Goal: Information Seeking & Learning: Learn about a topic

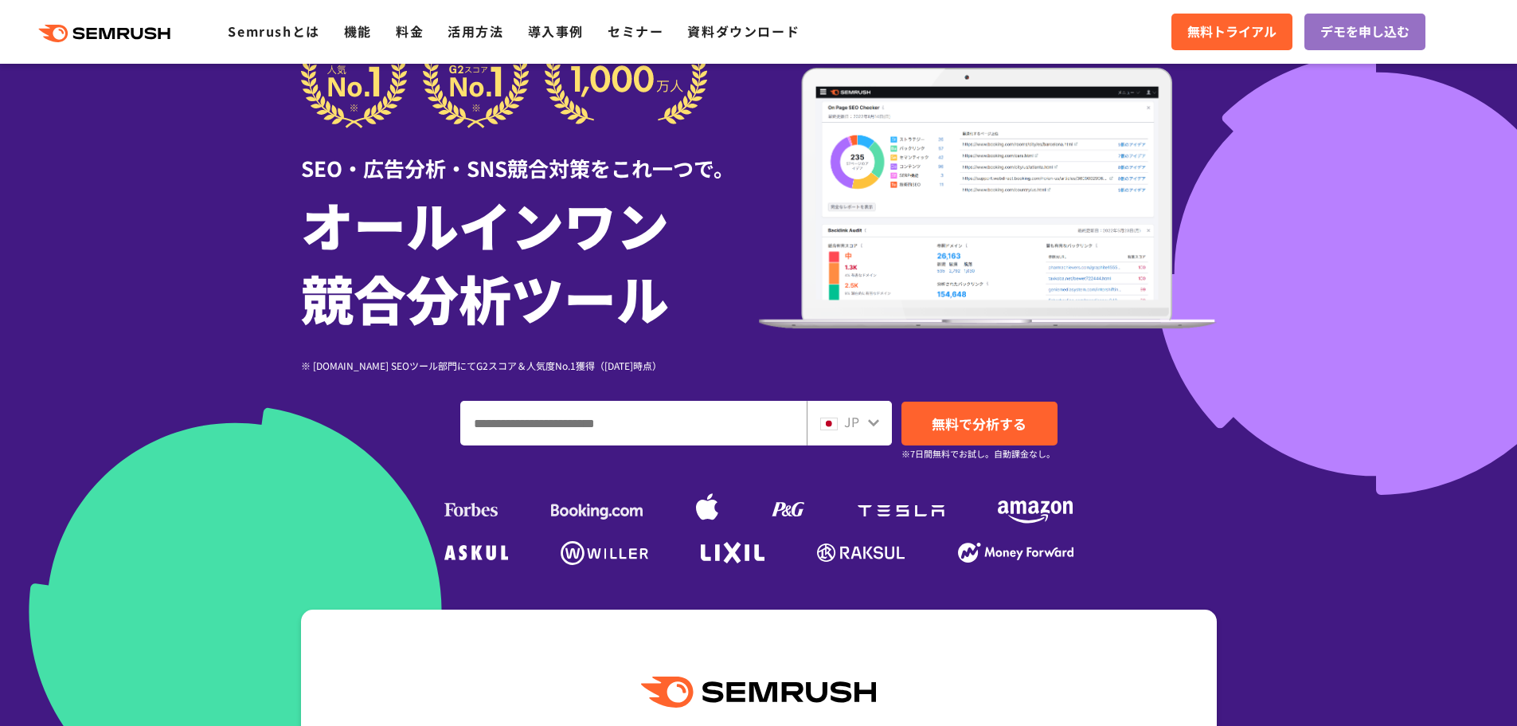
click at [662, 406] on input "ドメイン、キーワードまたはURLを入力してください" at bounding box center [633, 422] width 345 height 43
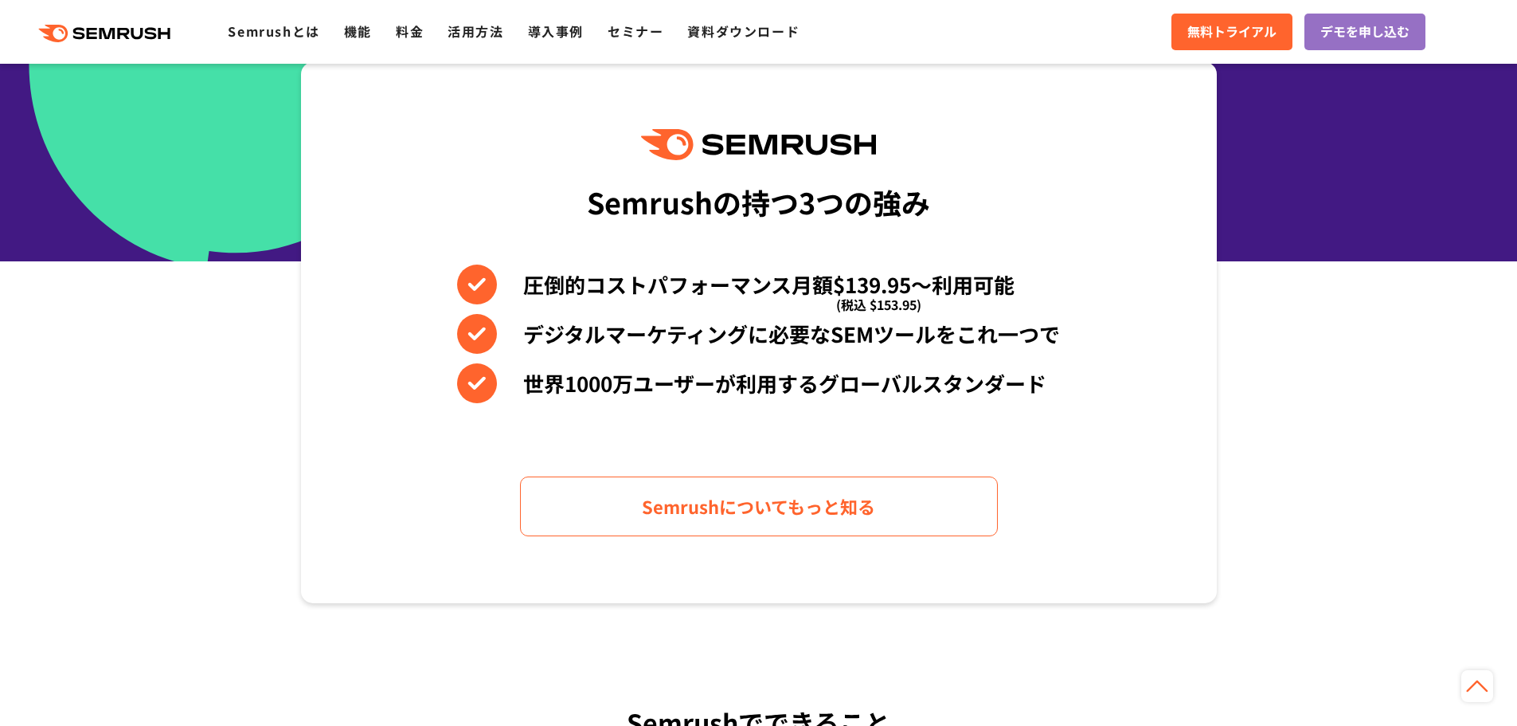
scroll to position [637, 0]
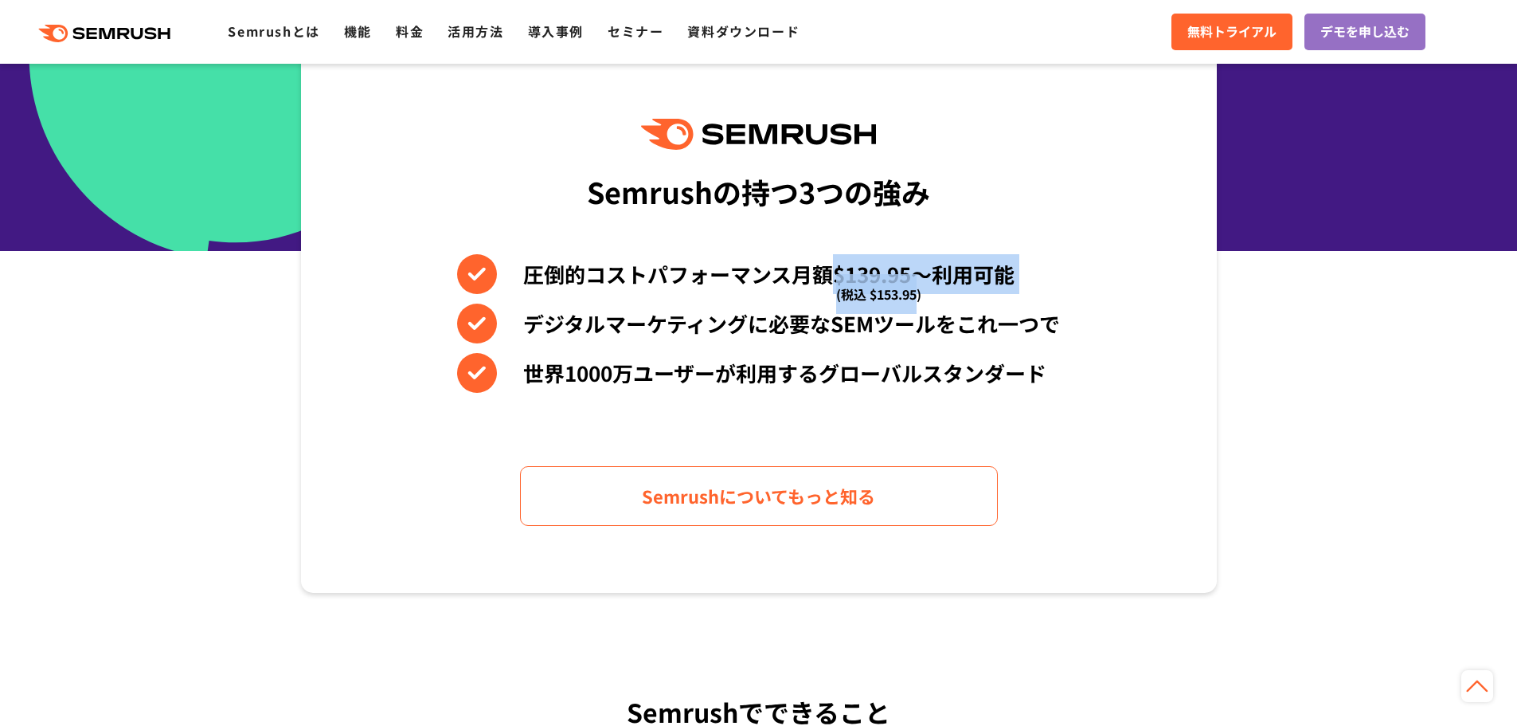
drag, startPoint x: 836, startPoint y: 271, endPoint x: 917, endPoint y: 274, distance: 81.3
click at [917, 274] on li "圧倒的コストパフォーマンス月額$139.95〜利用可能 (税込 $153.95)" at bounding box center [758, 274] width 603 height 40
click at [1008, 299] on div "圧倒的コストパフォーマンス月額$139.95〜利用可能 (税込 $153.95) デジタルマーケティングに必要なSEMツールをこれ一つで 世界[DATE]万ユ…" at bounding box center [758, 323] width 603 height 139
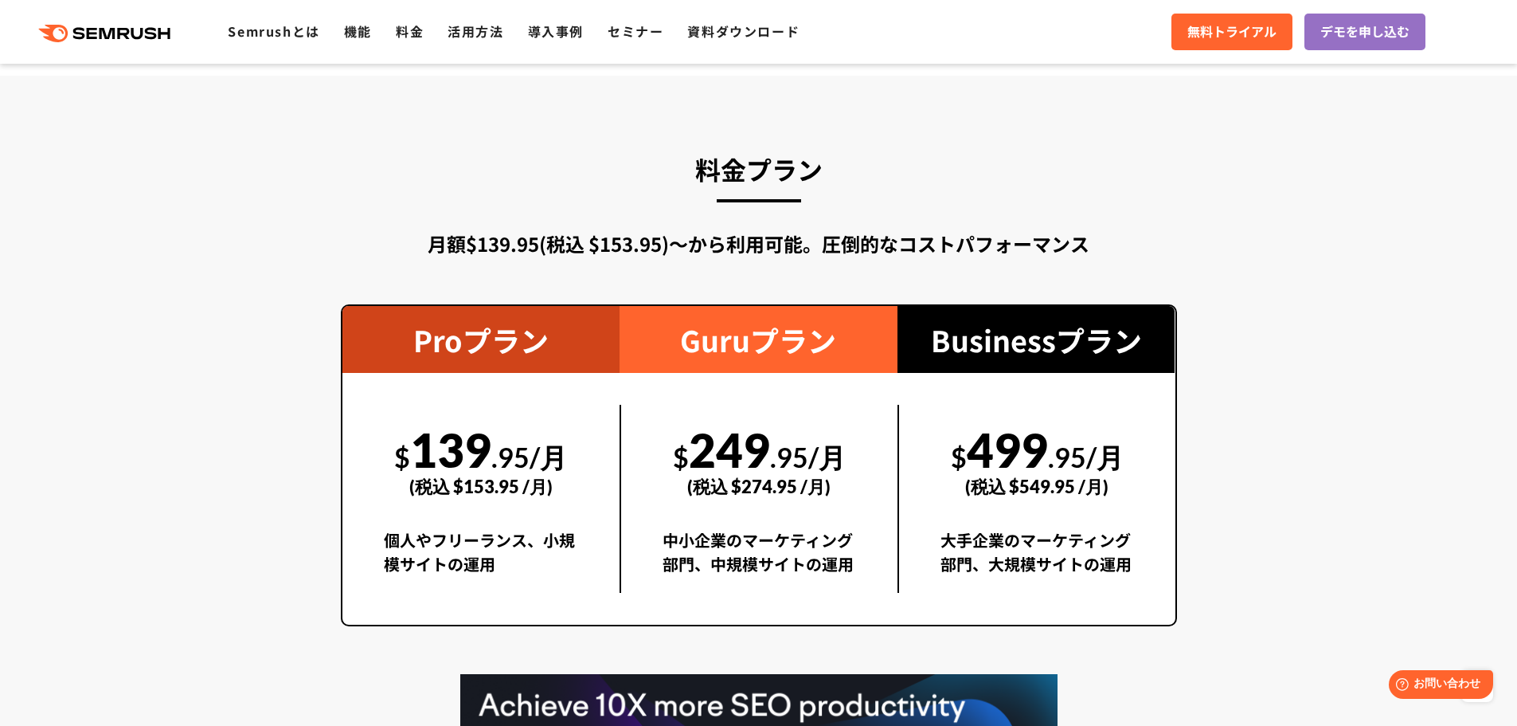
scroll to position [2947, 0]
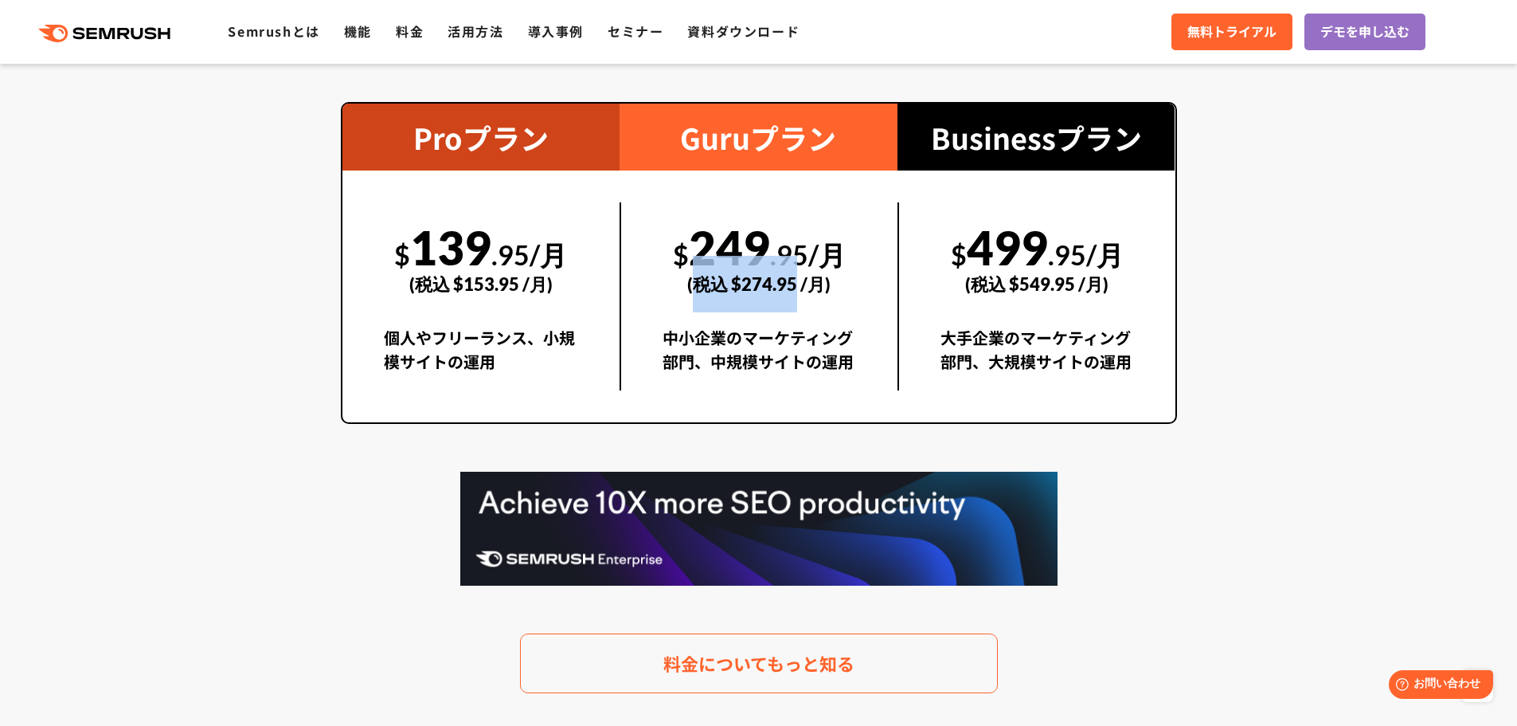
drag, startPoint x: 692, startPoint y: 261, endPoint x: 796, endPoint y: 292, distance: 108.1
click at [796, 292] on div "(税込 $274.95 /月)" at bounding box center [760, 284] width 194 height 57
click at [833, 287] on div "(税込 $274.95 /月)" at bounding box center [760, 284] width 194 height 57
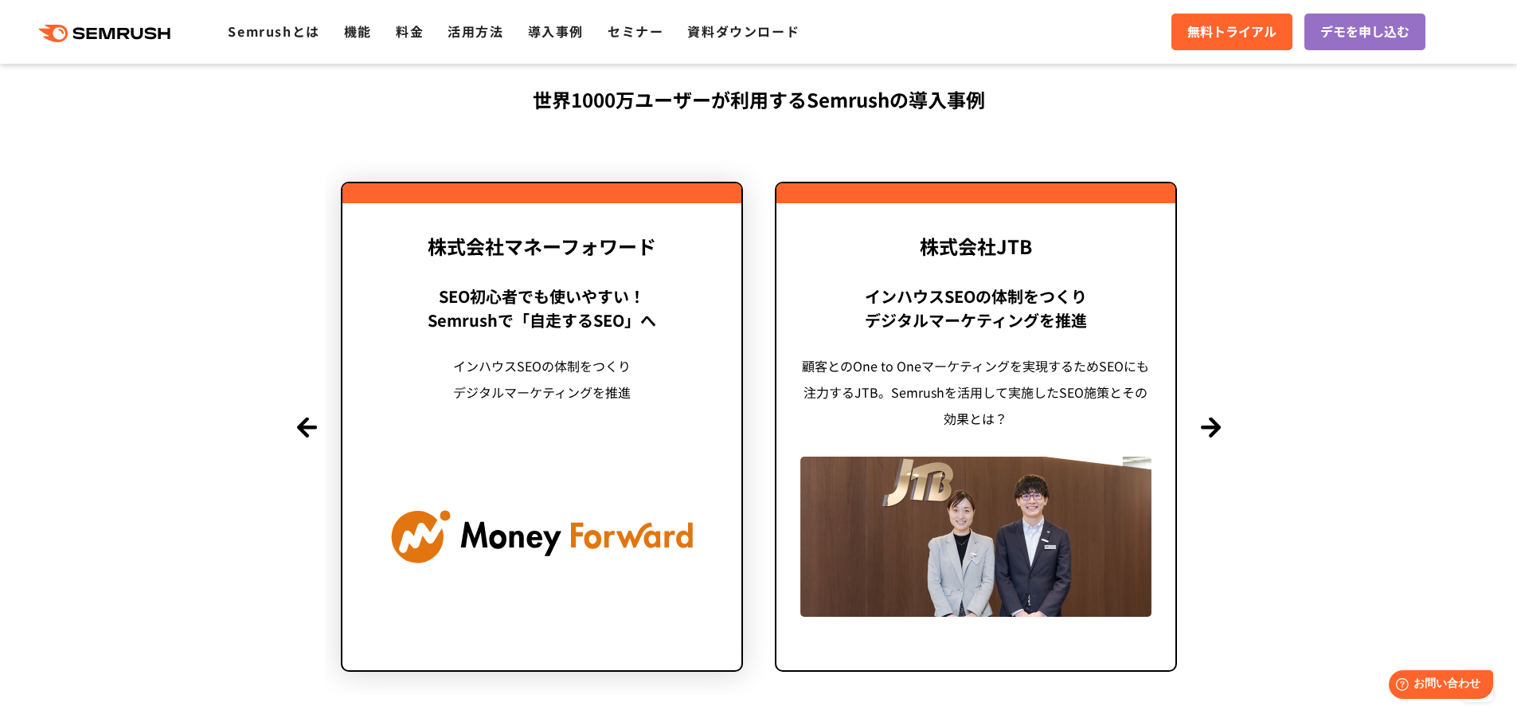
scroll to position [3823, 0]
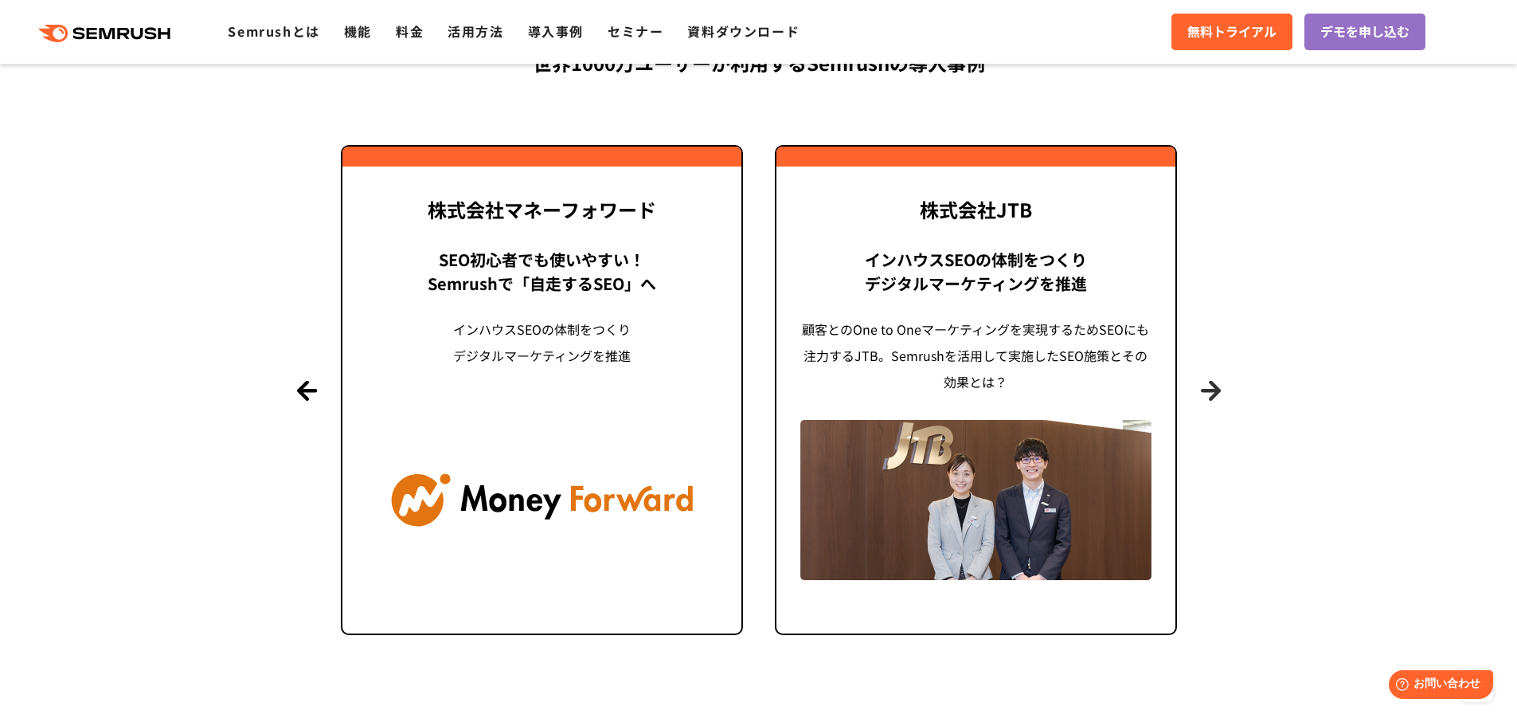
click at [1218, 390] on button "Next" at bounding box center [1211, 390] width 20 height 20
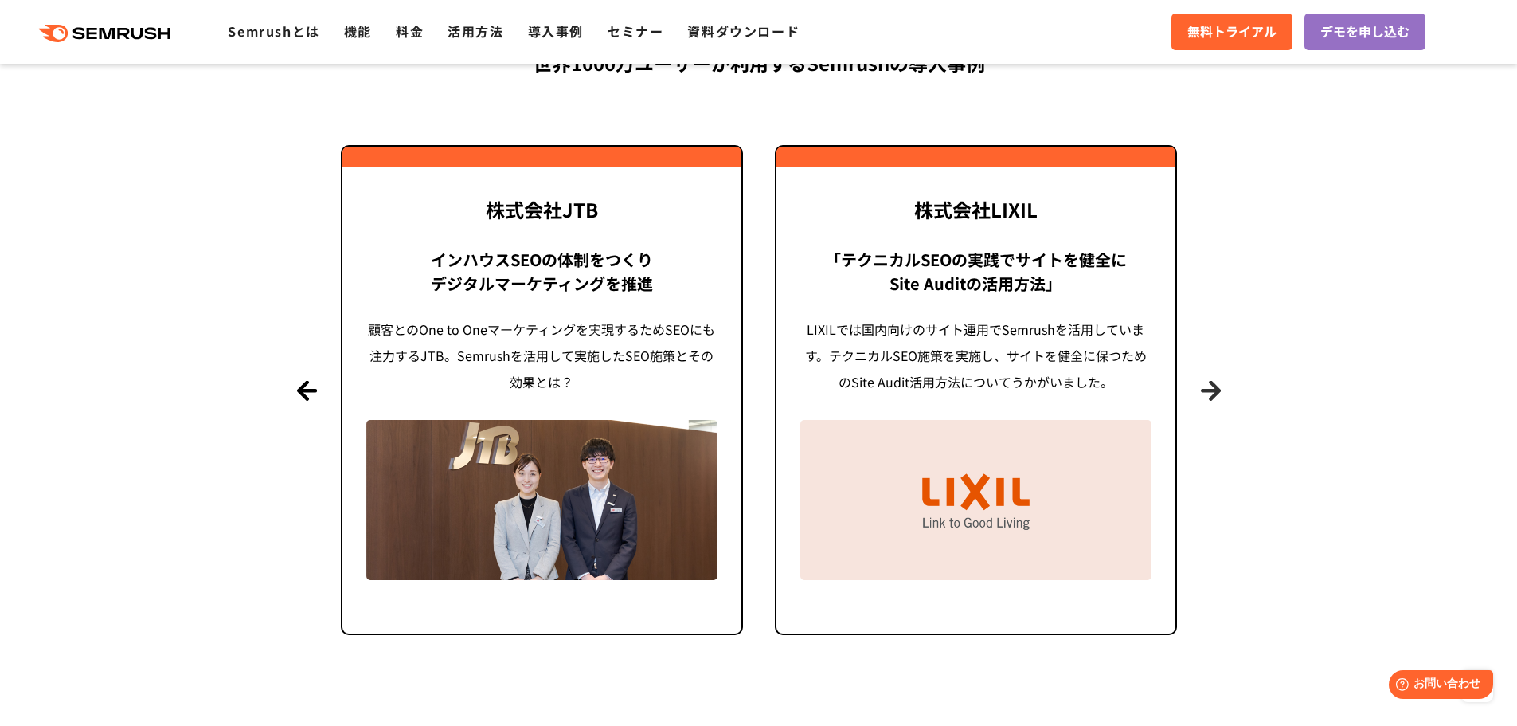
click at [1218, 391] on button "Next" at bounding box center [1211, 390] width 20 height 20
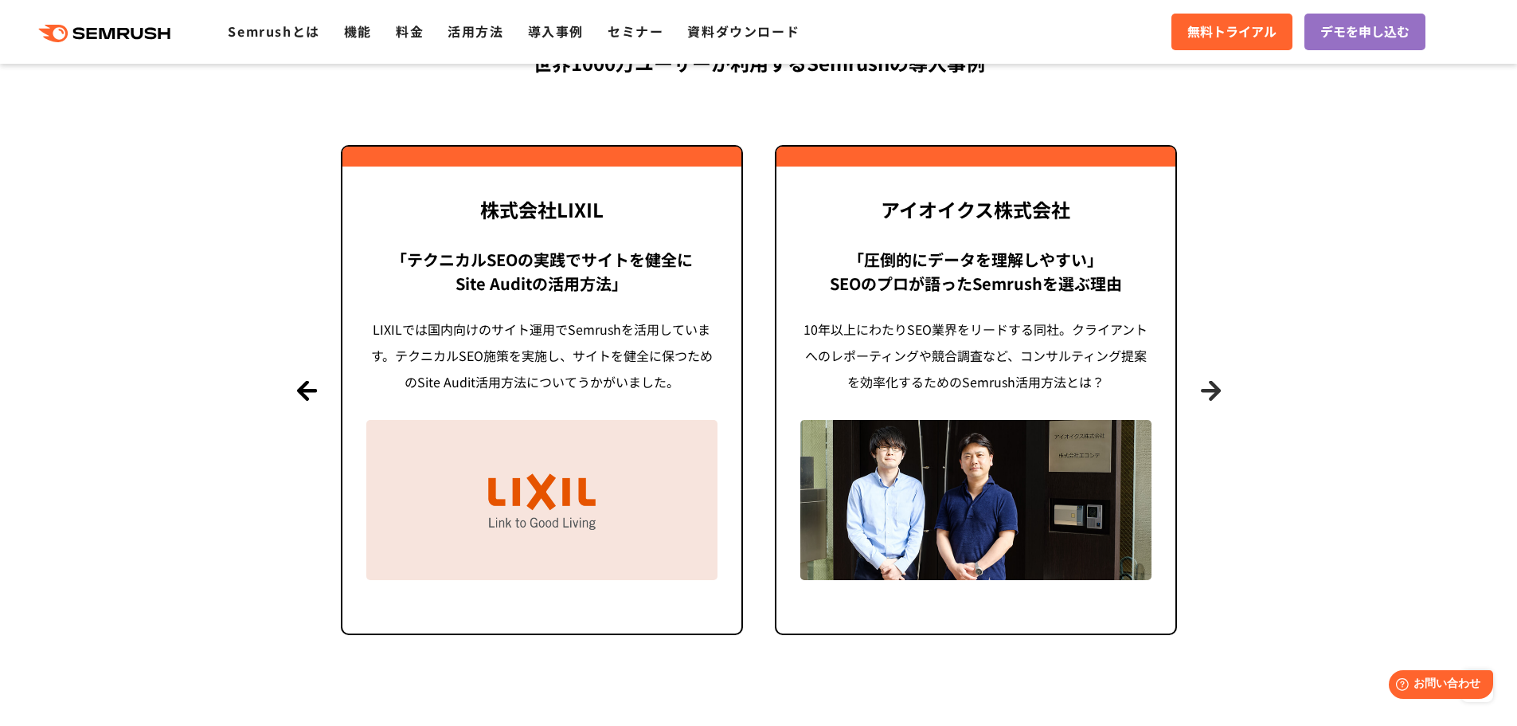
click at [1216, 393] on button "Next" at bounding box center [1211, 390] width 20 height 20
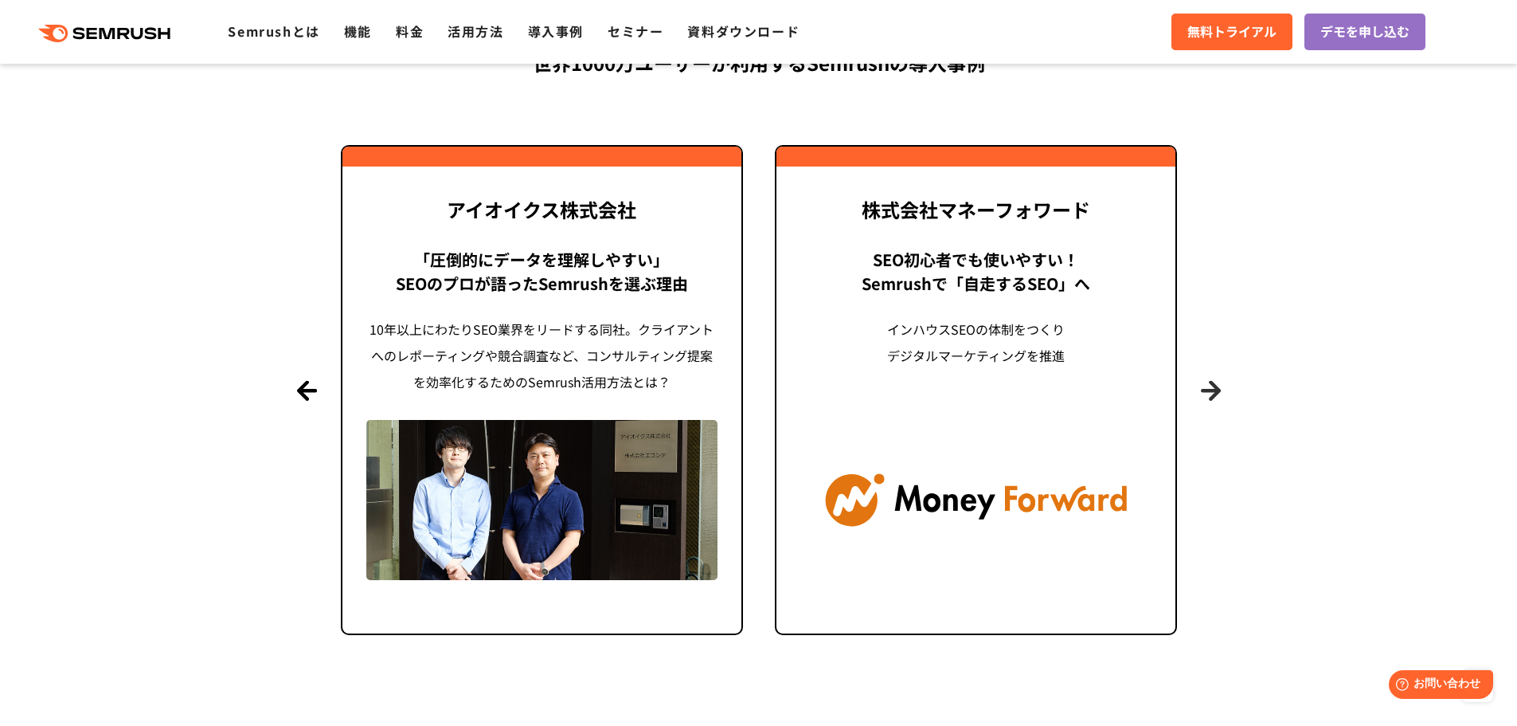
click at [1216, 393] on button "Next" at bounding box center [1211, 390] width 20 height 20
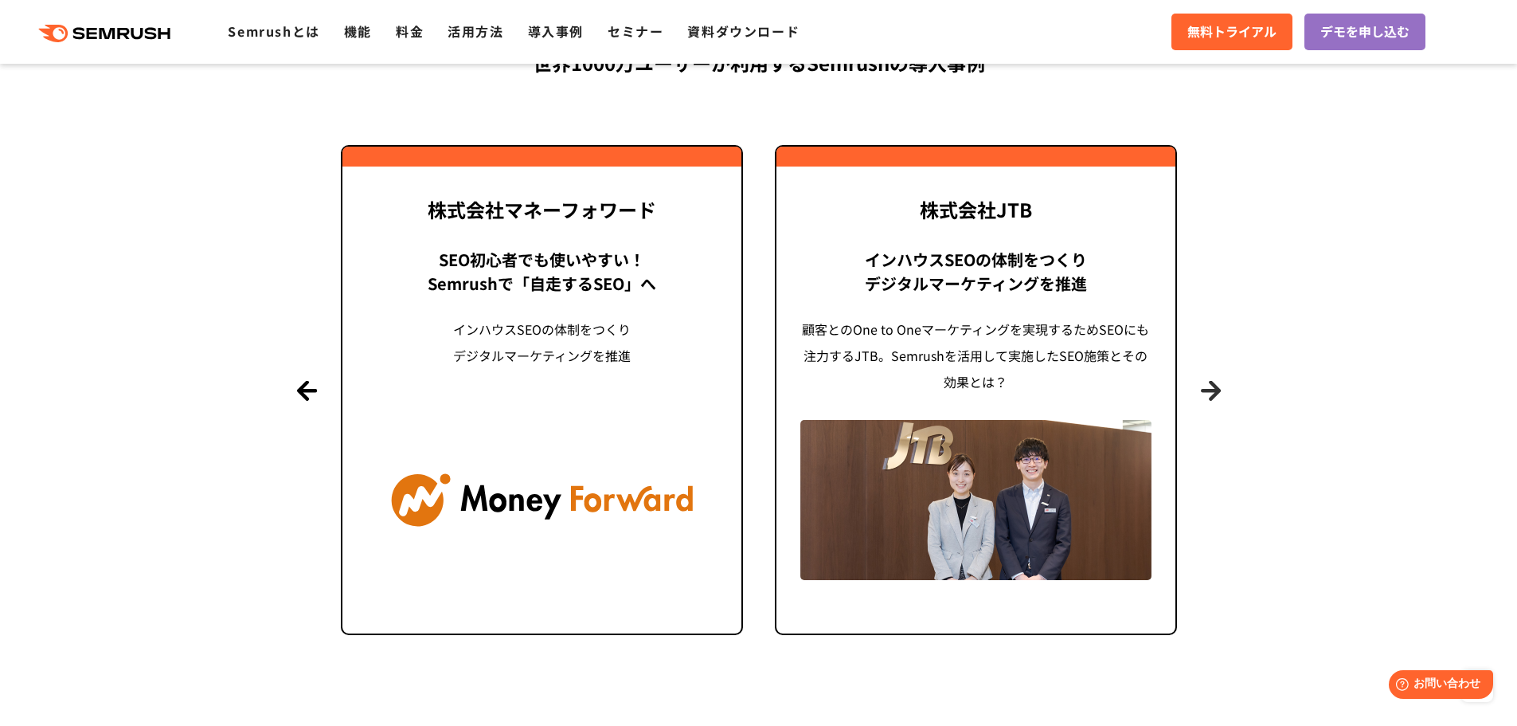
click at [1216, 393] on button "Next" at bounding box center [1211, 390] width 20 height 20
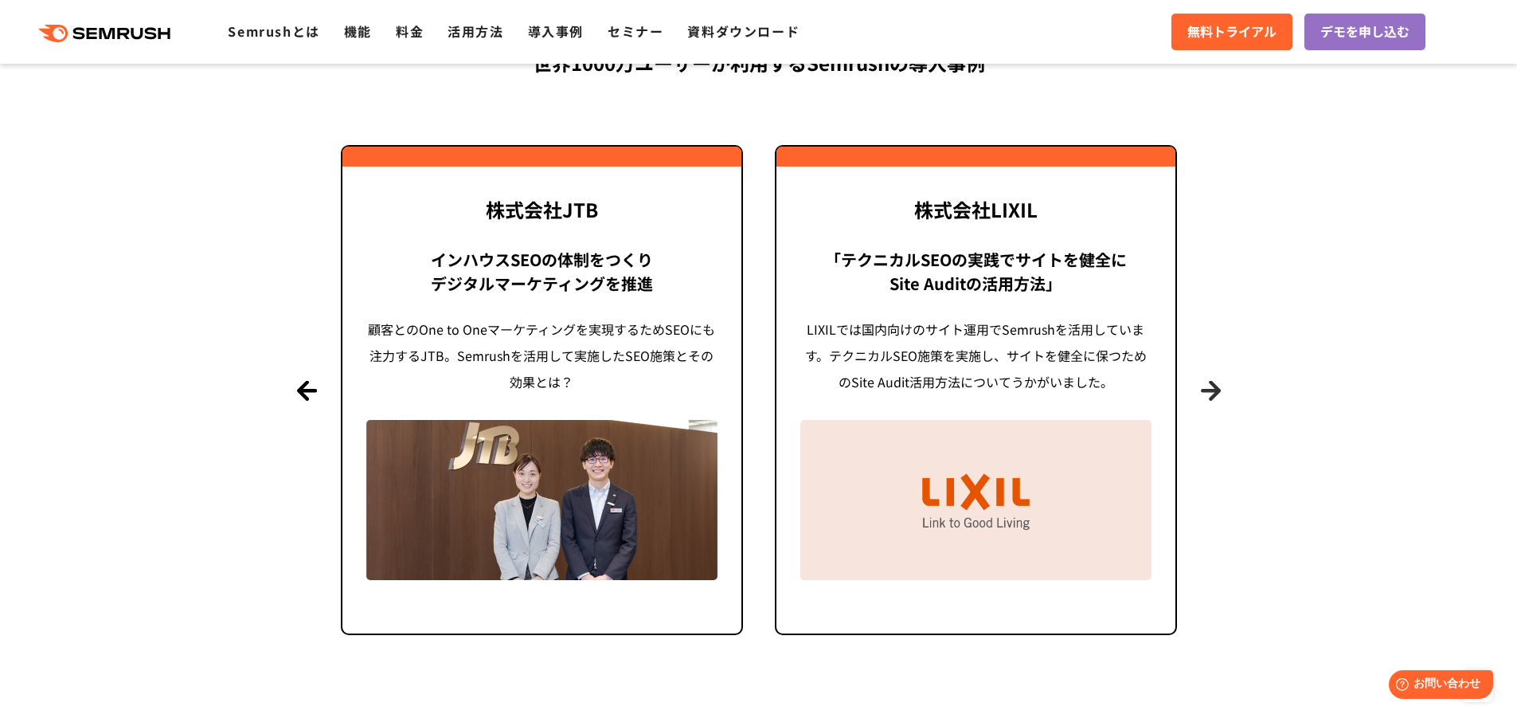
click at [1216, 393] on button "Next" at bounding box center [1211, 390] width 20 height 20
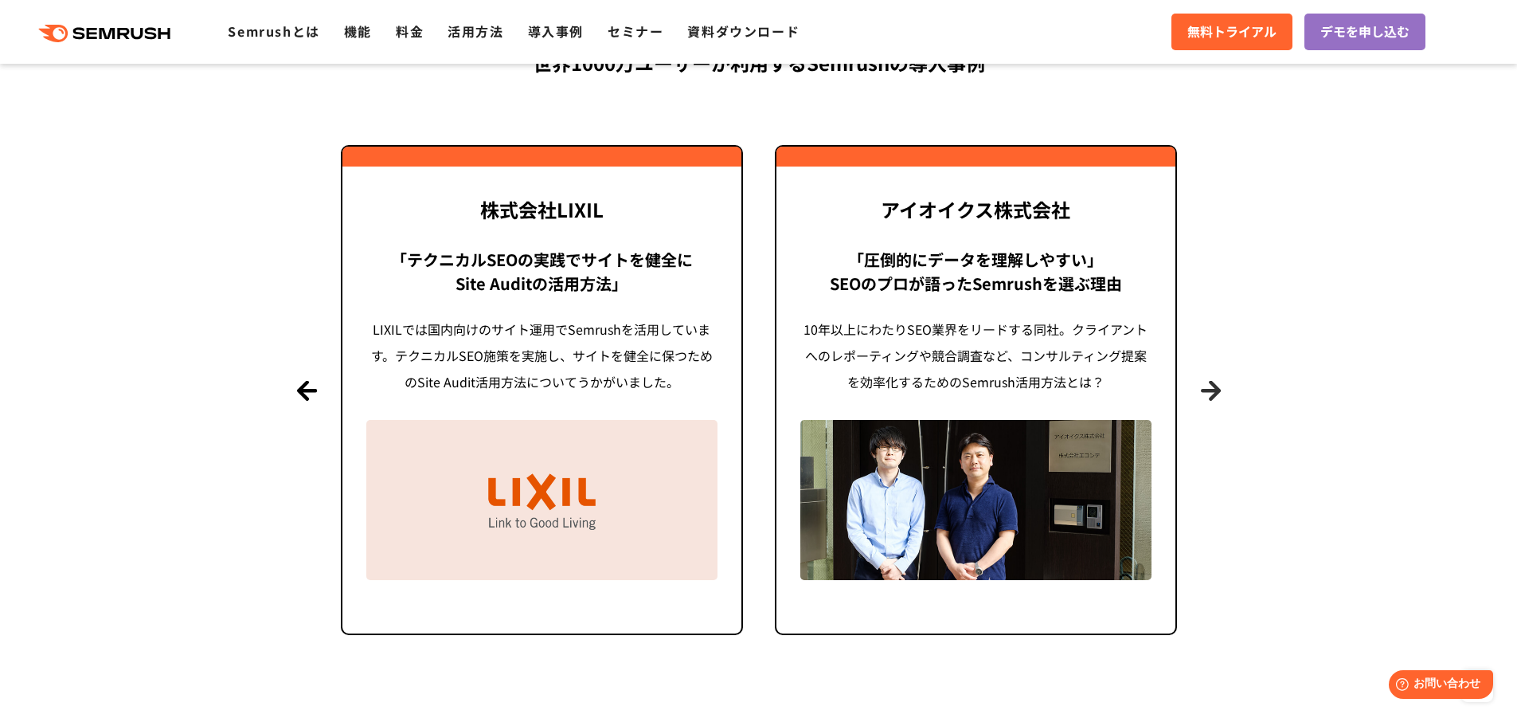
click at [1216, 393] on button "Next" at bounding box center [1211, 390] width 20 height 20
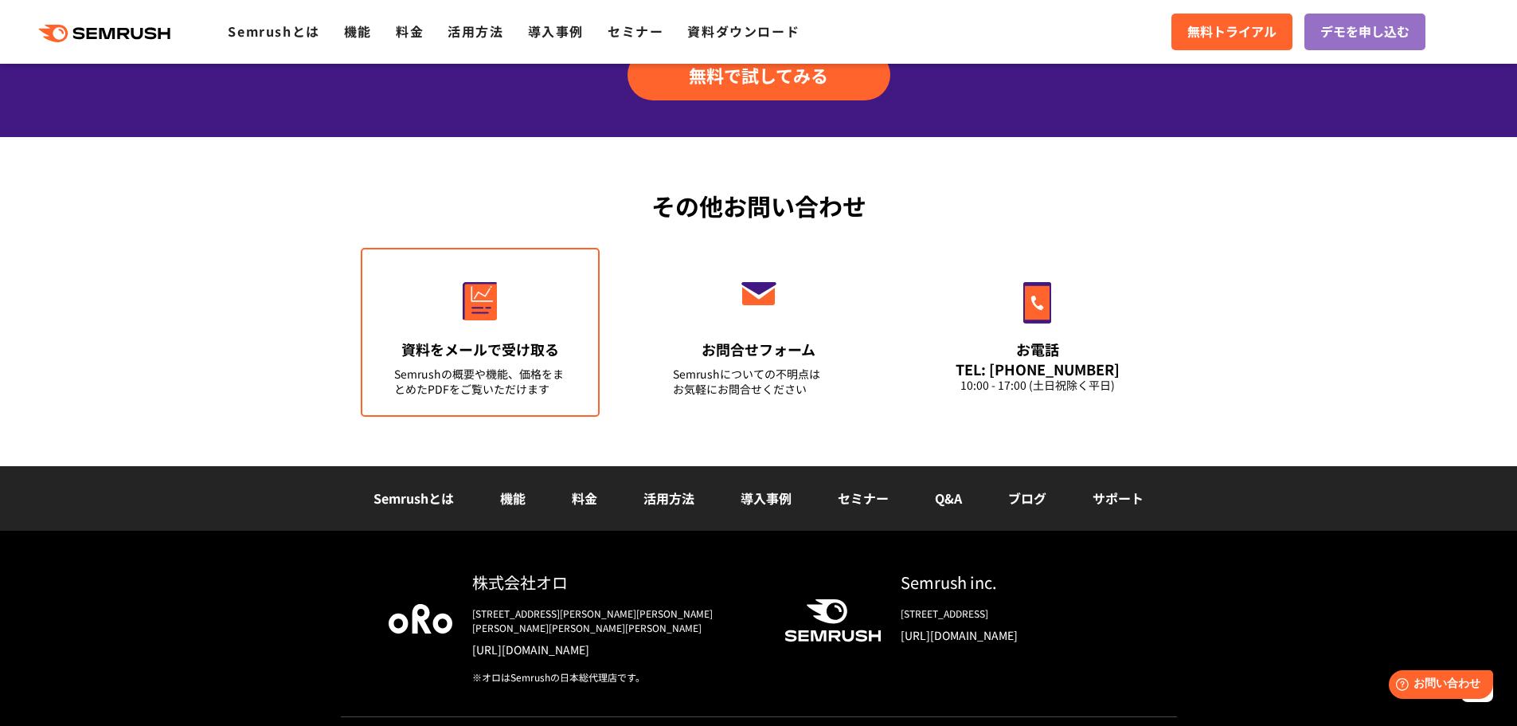
scroll to position [5574, 0]
